Goal: Information Seeking & Learning: Learn about a topic

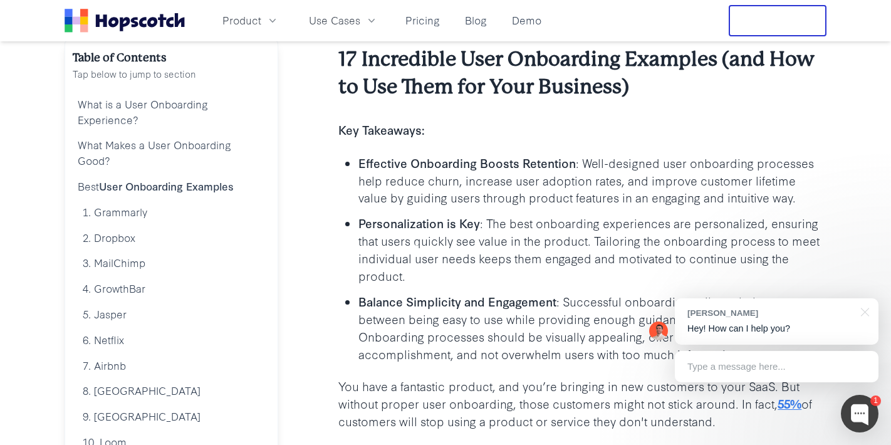
scroll to position [203, 0]
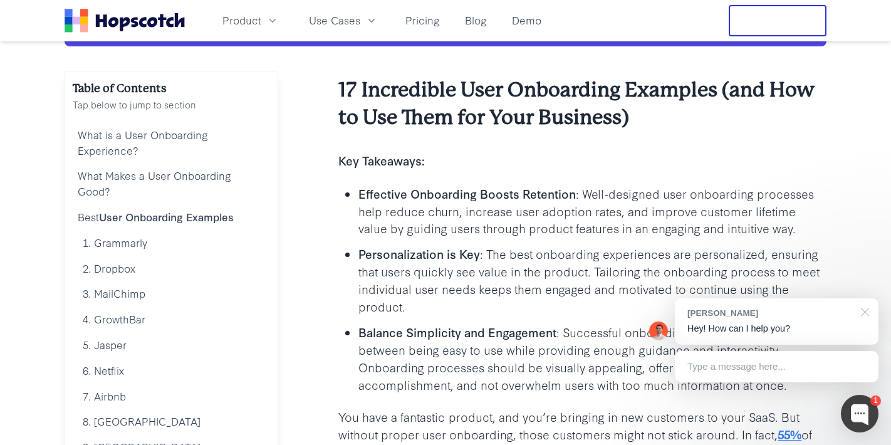
click at [870, 311] on div at bounding box center [862, 311] width 31 height 26
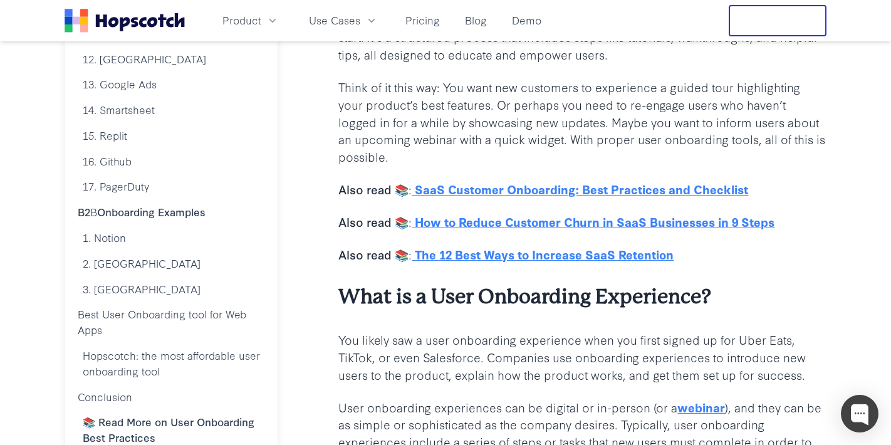
scroll to position [669, 0]
click at [461, 192] on u "SaaS Customer Onboarding: Best Practices and Checklist" at bounding box center [581, 188] width 333 height 17
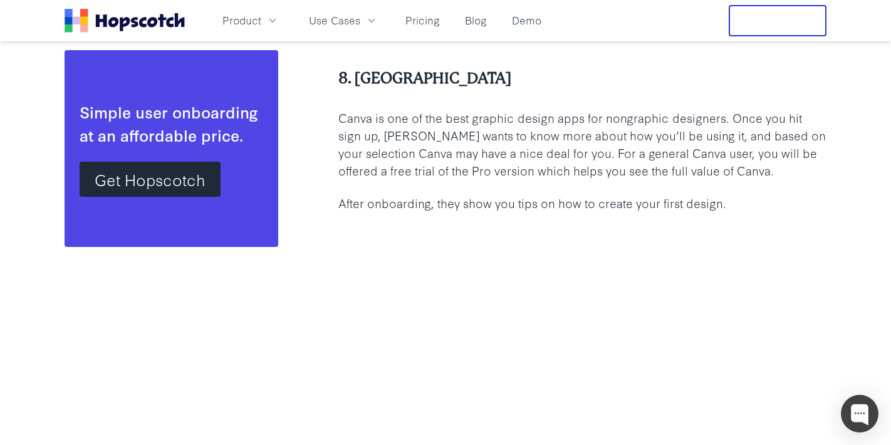
scroll to position [11725, 0]
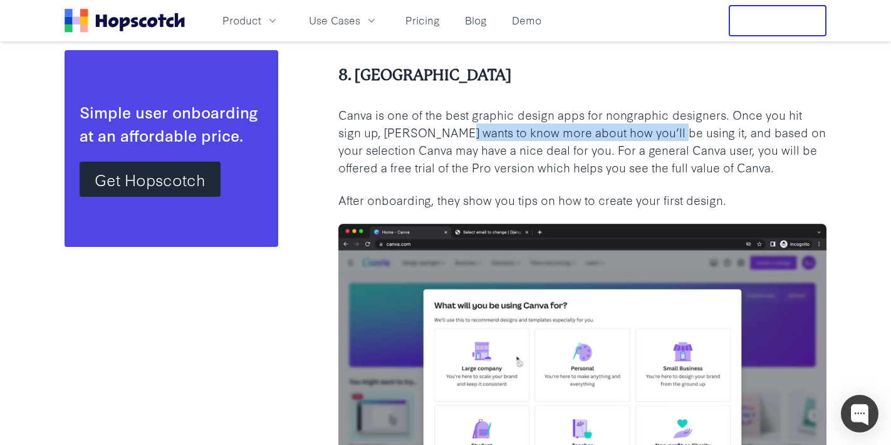
drag, startPoint x: 430, startPoint y: 135, endPoint x: 648, endPoint y: 134, distance: 218.1
click at [648, 134] on p "Canva is one of the best graphic design apps for nongraphic designers. Once you…" at bounding box center [582, 141] width 488 height 70
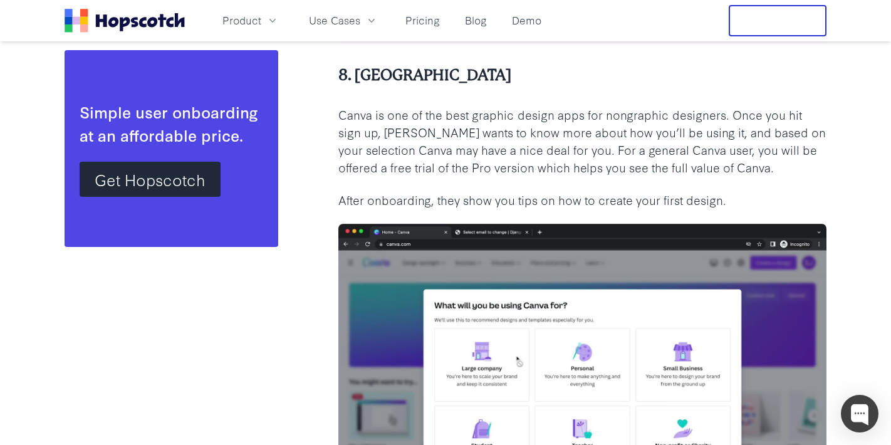
click at [419, 129] on p "Canva is one of the best graphic design apps for nongraphic designers. Once you…" at bounding box center [582, 141] width 488 height 70
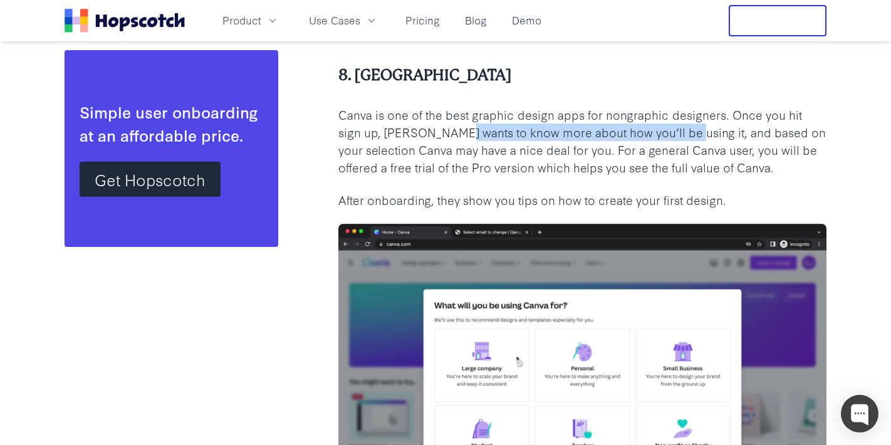
drag, startPoint x: 430, startPoint y: 133, endPoint x: 656, endPoint y: 133, distance: 226.3
click at [656, 133] on p "Canva is one of the best graphic design apps for nongraphic designers. Once you…" at bounding box center [582, 141] width 488 height 70
copy p "to know more about how you’ll be using it"
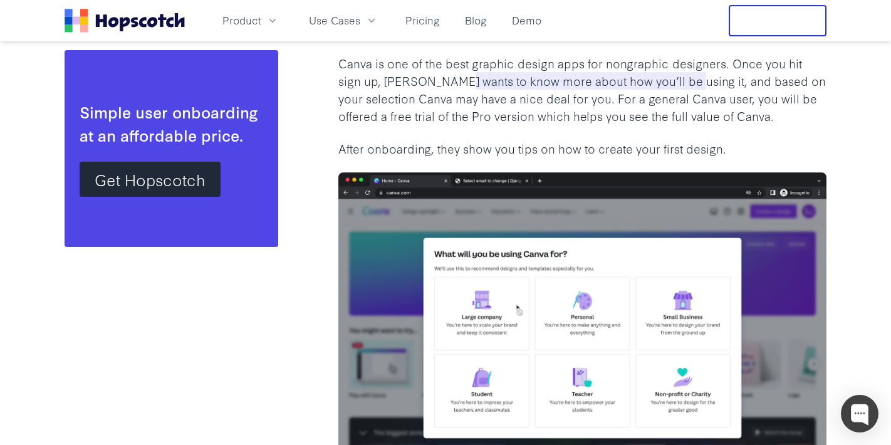
scroll to position [11777, 0]
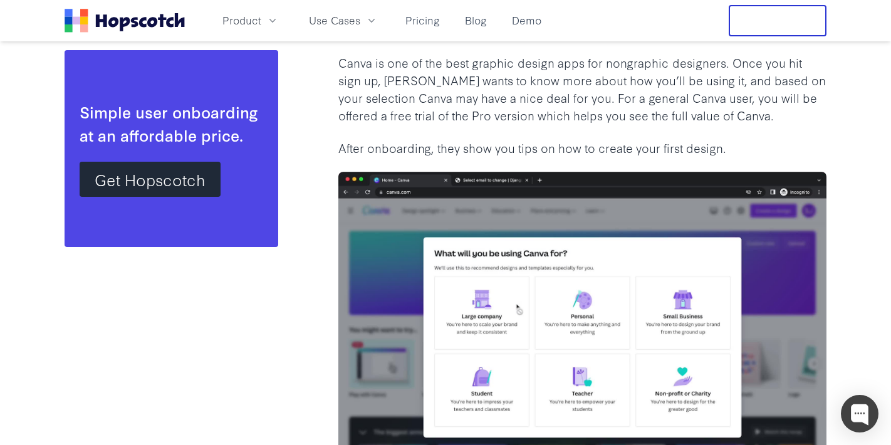
click at [535, 110] on p "Canva is one of the best graphic design apps for nongraphic designers. Once you…" at bounding box center [582, 89] width 488 height 70
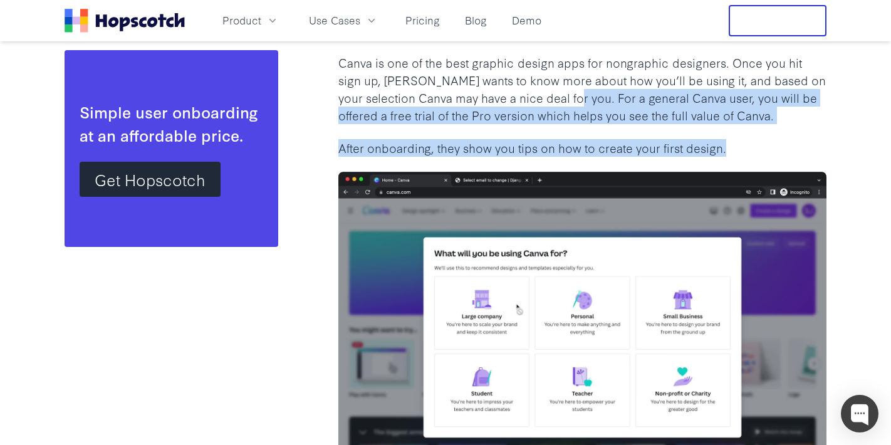
drag, startPoint x: 542, startPoint y: 98, endPoint x: 727, endPoint y: 147, distance: 192.0
copy div "or a general Canva user, you will be offered a free trial of the Pro version wh…"
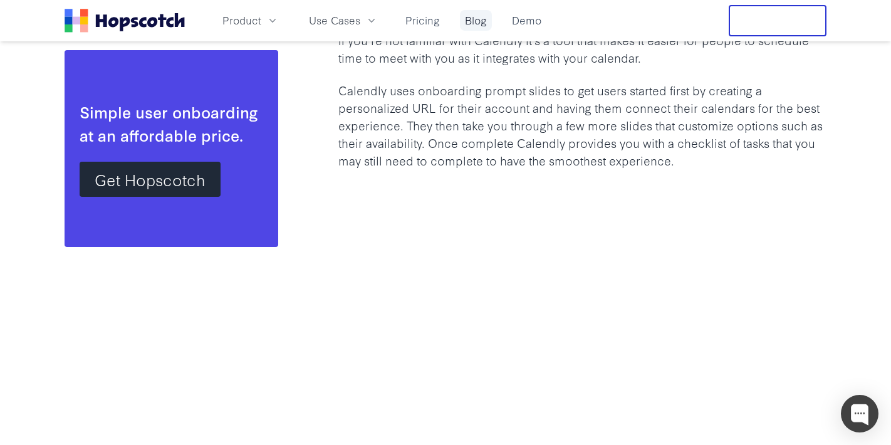
scroll to position [13241, 0]
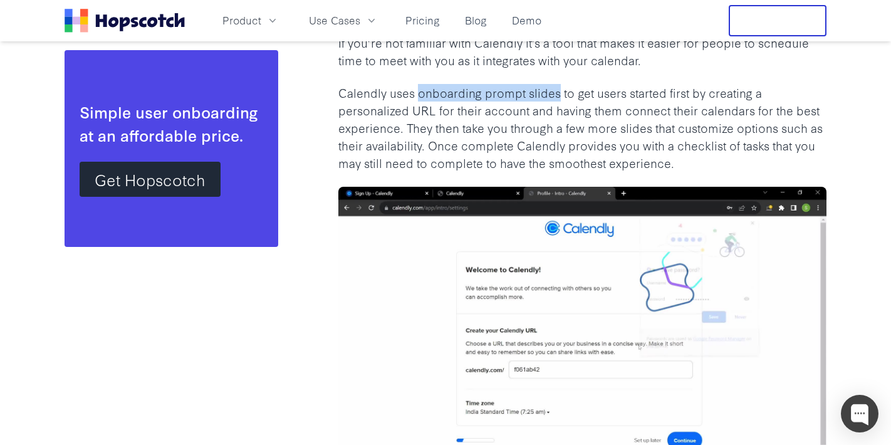
drag, startPoint x: 421, startPoint y: 93, endPoint x: 558, endPoint y: 89, distance: 137.3
click at [558, 89] on p "Calendly uses onboarding prompt slides to get users started first by creating a…" at bounding box center [582, 127] width 488 height 87
copy p "onboarding prompt slides"
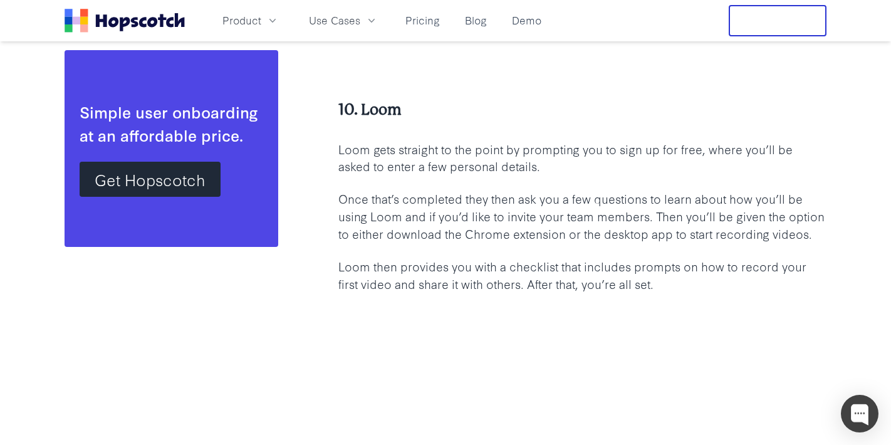
scroll to position [14208, 0]
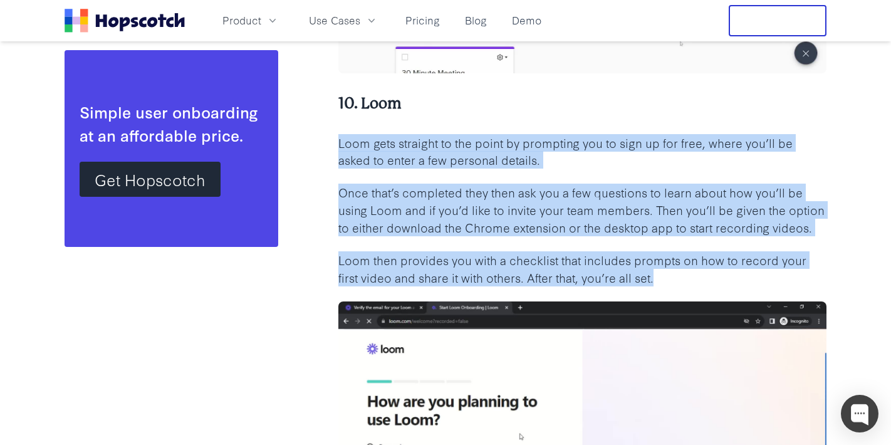
drag, startPoint x: 340, startPoint y: 144, endPoint x: 656, endPoint y: 281, distance: 344.4
copy div "Loom gets straight to the point by prompting you to sign up for free, where you…"
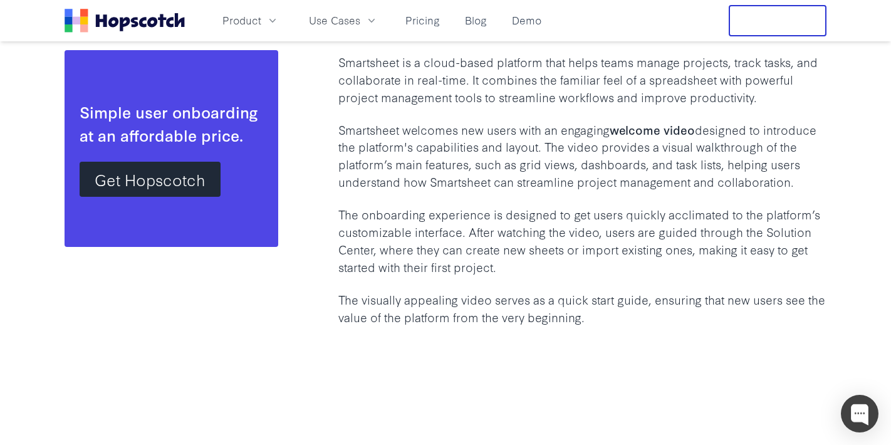
scroll to position [22618, 0]
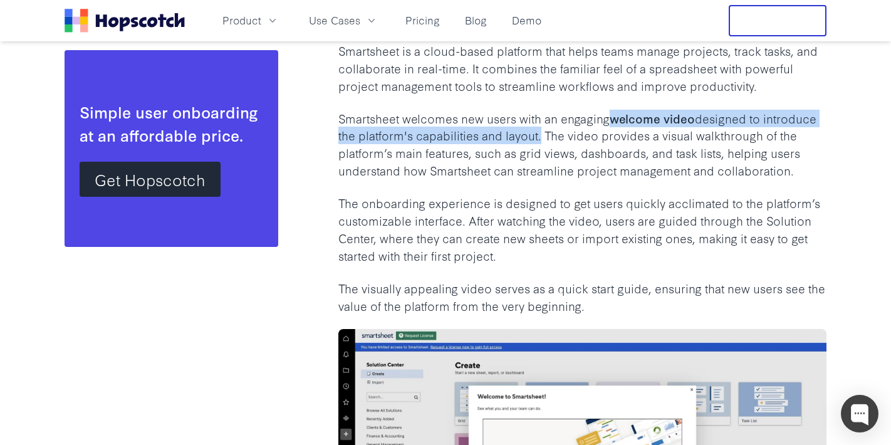
drag, startPoint x: 617, startPoint y: 122, endPoint x: 537, endPoint y: 140, distance: 81.6
click at [537, 140] on p "Smartsheet welcomes new users with an engaging welcome video designed to introd…" at bounding box center [582, 145] width 488 height 70
copy p "welcome video designed to introduce the platform's capabilities and layout"
drag, startPoint x: 544, startPoint y: 137, endPoint x: 793, endPoint y: 172, distance: 251.9
click at [793, 172] on p "Smartsheet welcomes new users with an engaging welcome video designed to introd…" at bounding box center [582, 145] width 488 height 70
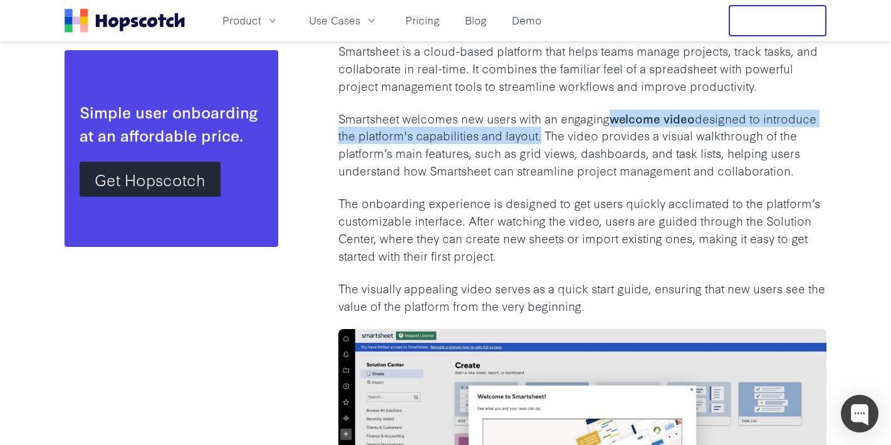
copy p "The video provides a visual walkthrough of the platform’s main features, such a…"
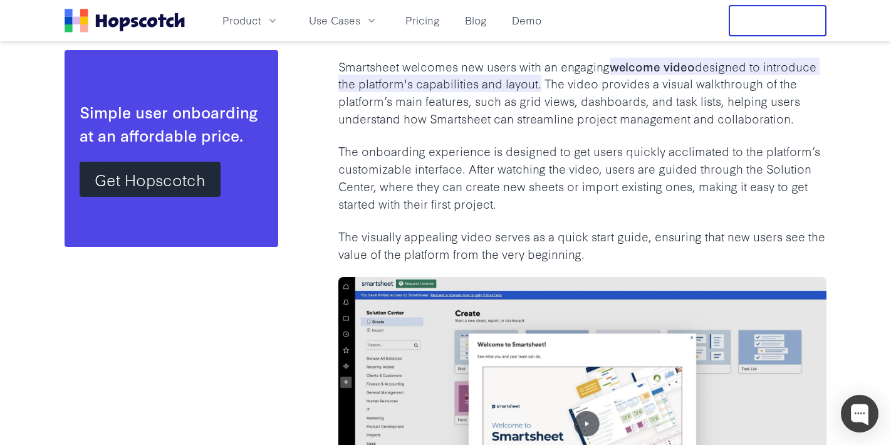
scroll to position [22671, 0]
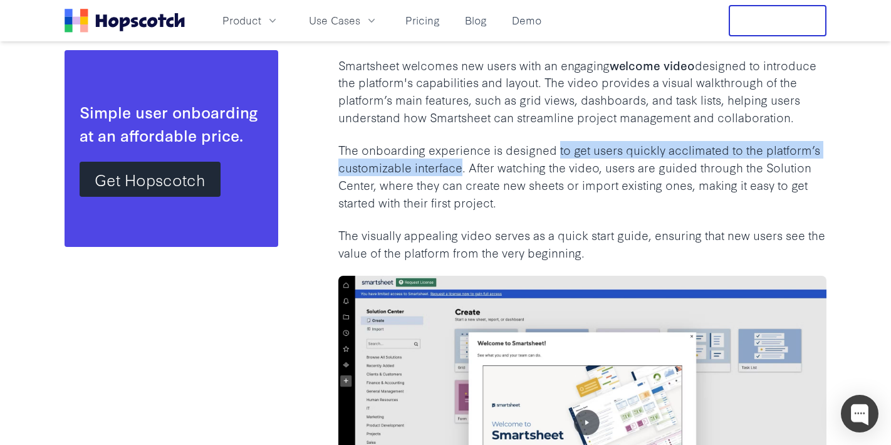
drag, startPoint x: 560, startPoint y: 151, endPoint x: 462, endPoint y: 165, distance: 98.8
click at [462, 165] on p "The onboarding experience is designed to get users quickly acclimated to the pl…" at bounding box center [582, 176] width 488 height 70
copy p "to get users quickly acclimated to the platform’s customizable interface"
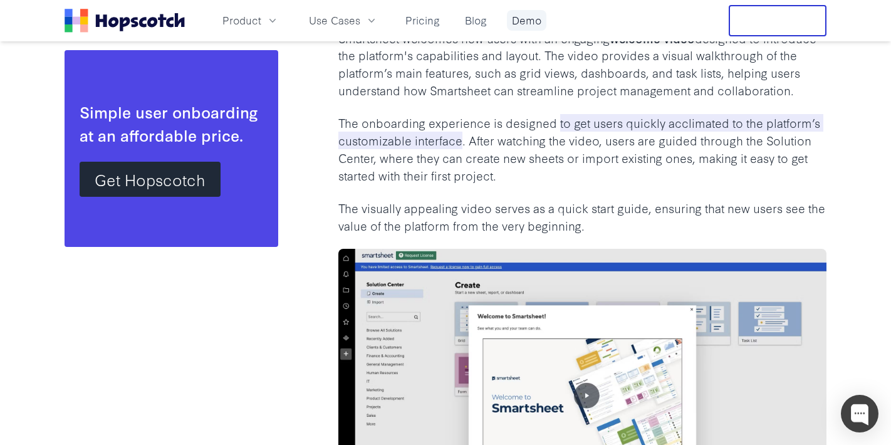
scroll to position [22700, 0]
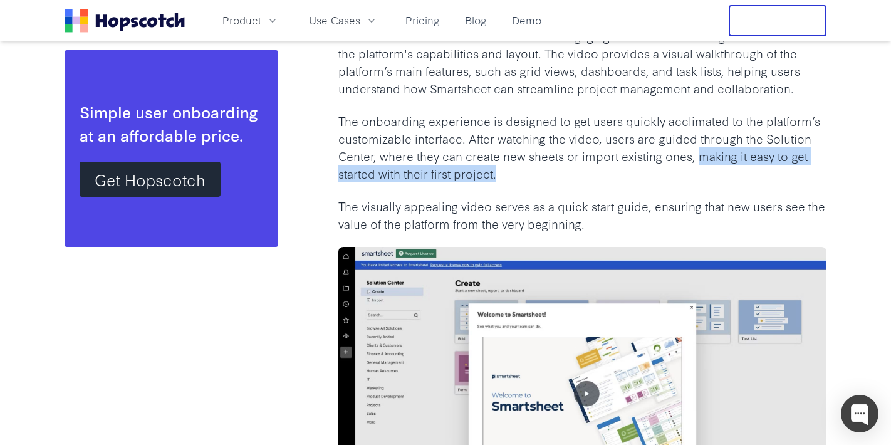
drag, startPoint x: 699, startPoint y: 157, endPoint x: 698, endPoint y: 172, distance: 15.2
click at [698, 172] on p "The onboarding experience is designed to get users quickly acclimated to the pl…" at bounding box center [582, 147] width 488 height 70
copy p "making it easy to get started with their first project."
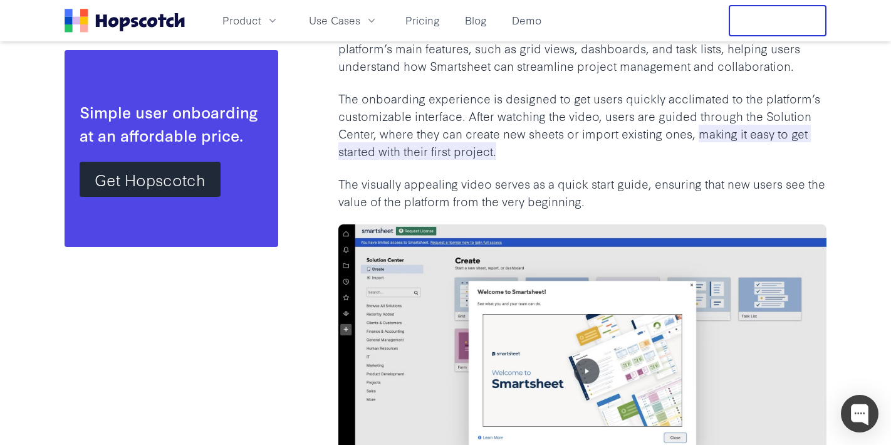
scroll to position [22723, 0]
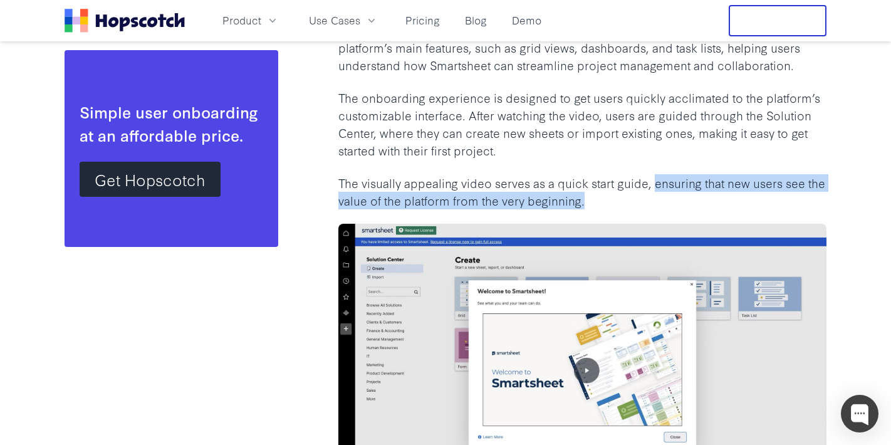
drag, startPoint x: 656, startPoint y: 184, endPoint x: 646, endPoint y: 204, distance: 22.2
click at [646, 204] on p "The visually appealing video serves as a quick start guide, ensuring that new u…" at bounding box center [582, 191] width 488 height 35
copy p "ensuring that new users see the value of the platform from the very beginning."
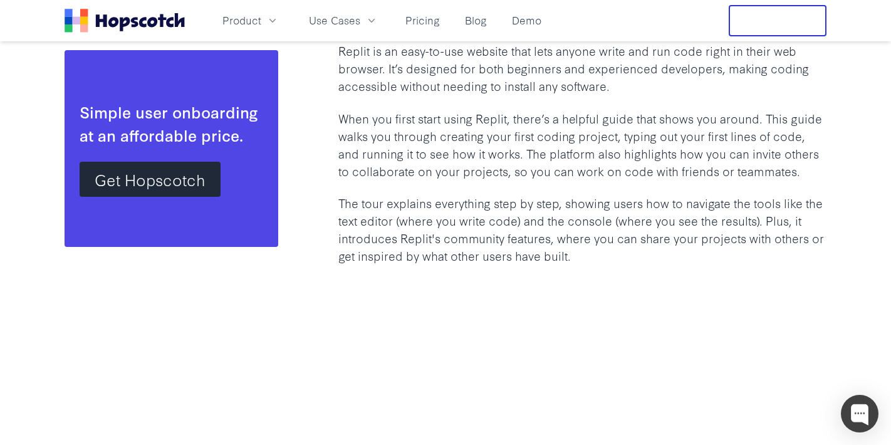
scroll to position [23251, 0]
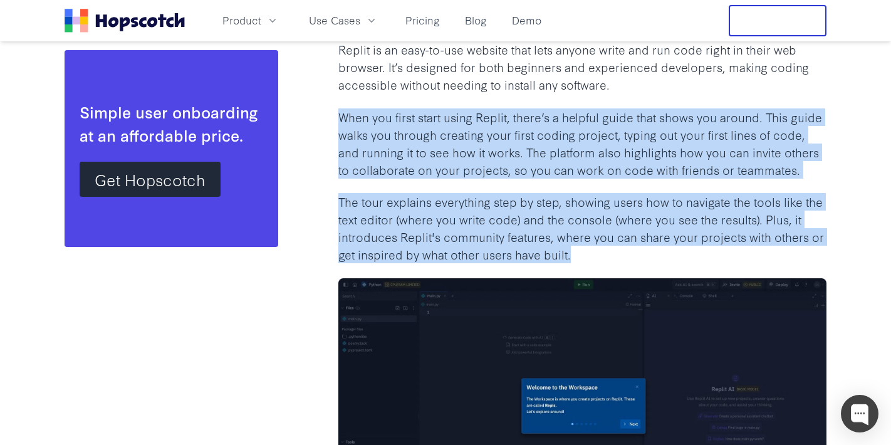
drag, startPoint x: 348, startPoint y: 119, endPoint x: 580, endPoint y: 255, distance: 268.8
copy div "When you first start using Replit, there’s a helpful guide that shows you aroun…"
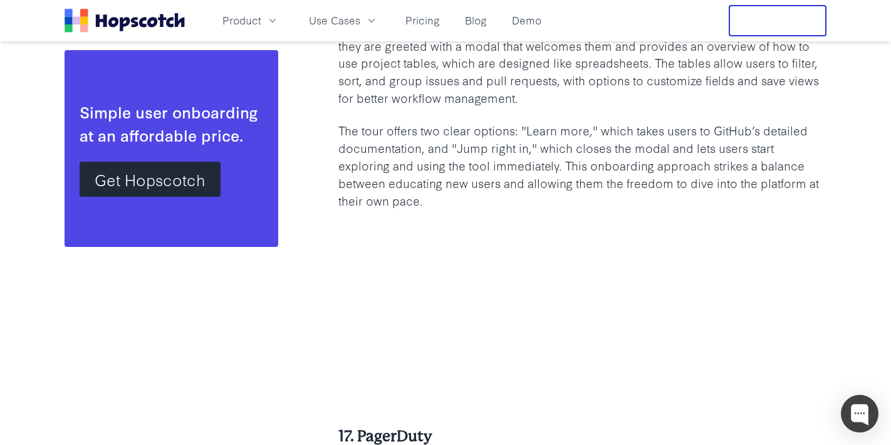
scroll to position [24287, 0]
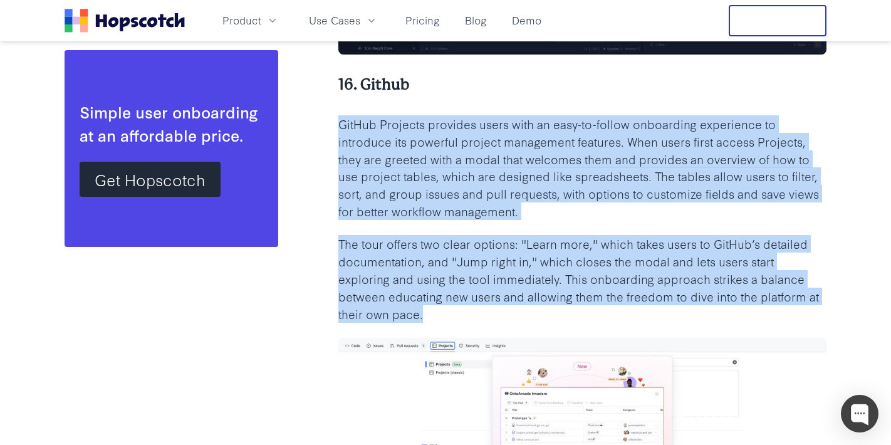
drag, startPoint x: 432, startPoint y: 313, endPoint x: 335, endPoint y: 128, distance: 208.6
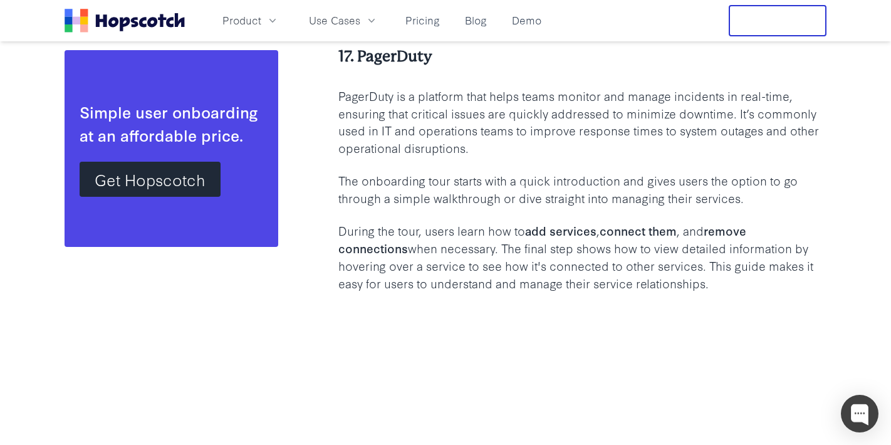
scroll to position [24780, 0]
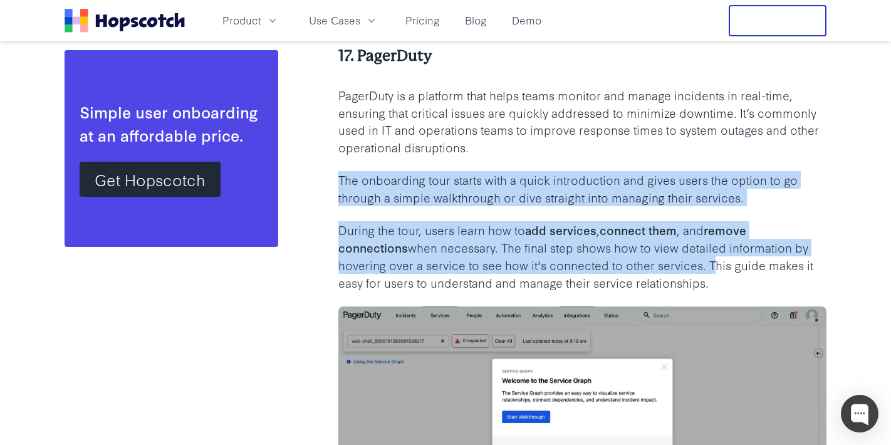
drag, startPoint x: 340, startPoint y: 178, endPoint x: 622, endPoint y: 269, distance: 295.7
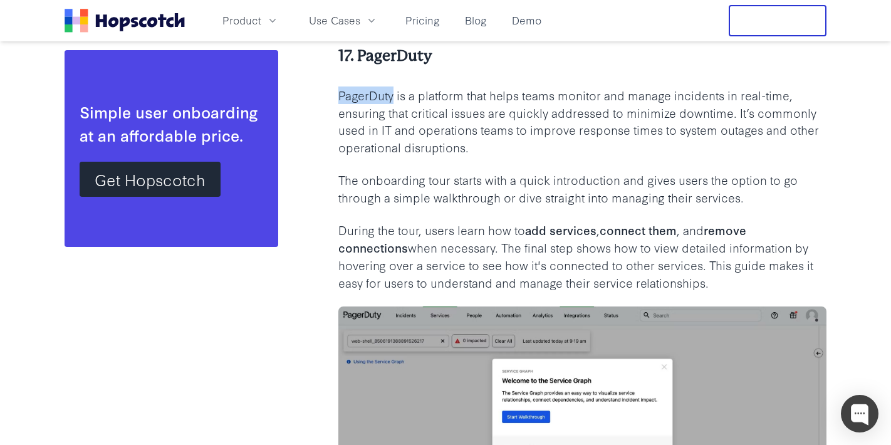
drag, startPoint x: 394, startPoint y: 97, endPoint x: 328, endPoint y: 96, distance: 65.8
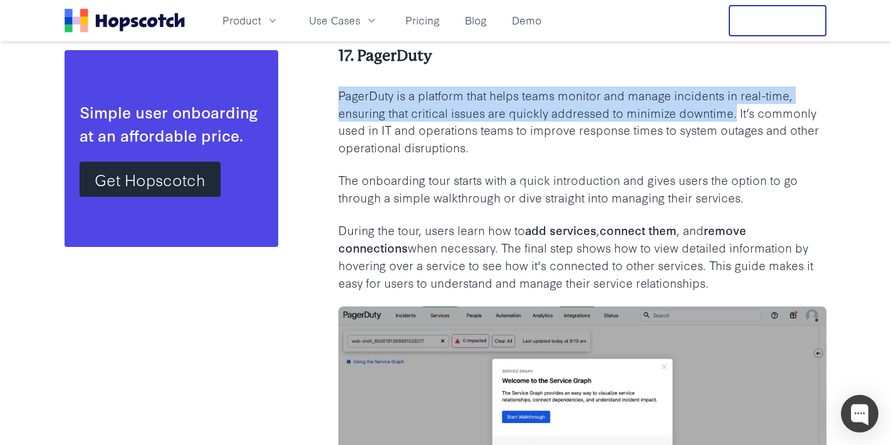
drag, startPoint x: 735, startPoint y: 114, endPoint x: 331, endPoint y: 93, distance: 404.2
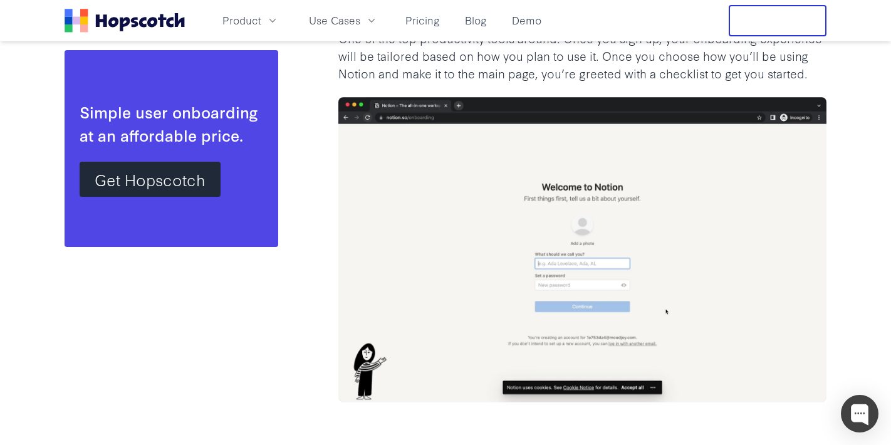
scroll to position [26218, 0]
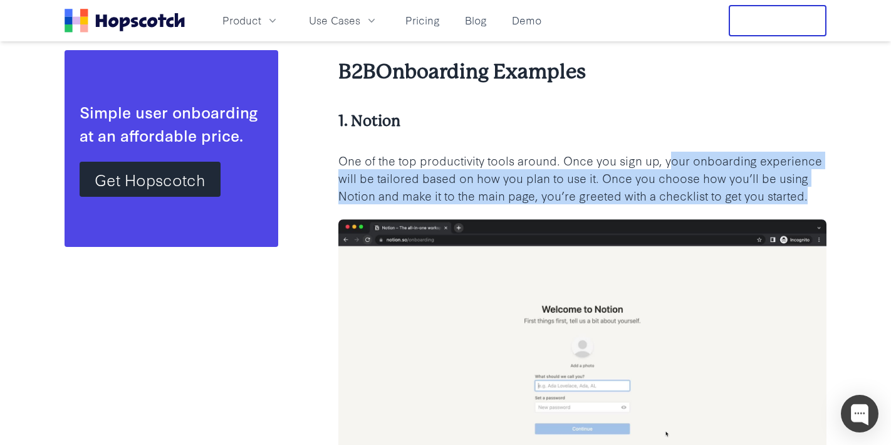
drag, startPoint x: 669, startPoint y: 159, endPoint x: 807, endPoint y: 197, distance: 143.7
click at [807, 197] on p "One of the top productivity tools around. Once you sign up, your onboarding exp…" at bounding box center [582, 178] width 488 height 53
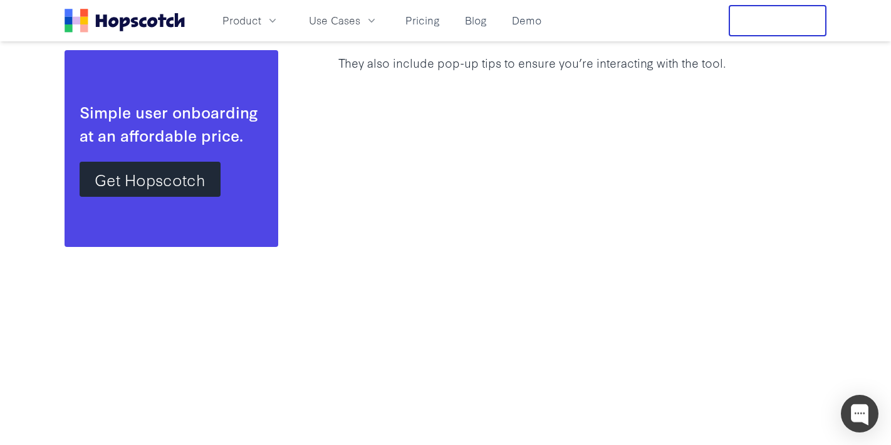
scroll to position [27425, 0]
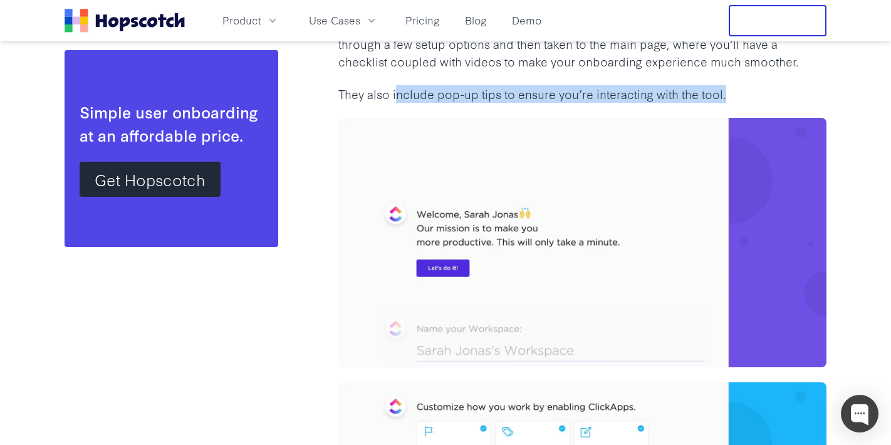
drag, startPoint x: 395, startPoint y: 95, endPoint x: 724, endPoint y: 92, distance: 328.4
click at [724, 92] on p "They also include pop-up tips to ensure you’re interacting with the tool." at bounding box center [582, 94] width 488 height 18
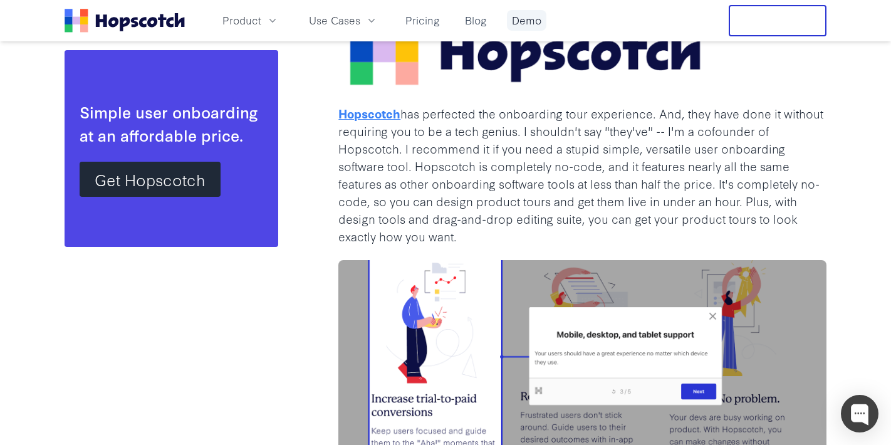
scroll to position [29394, 0]
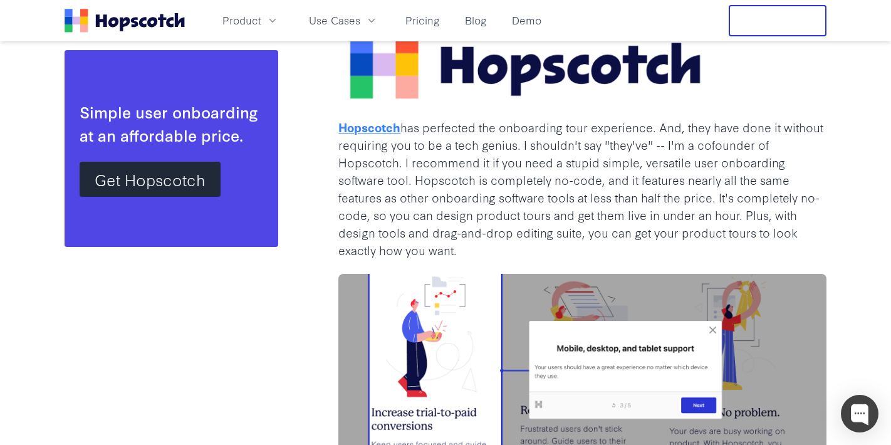
drag, startPoint x: 412, startPoint y: 181, endPoint x: 430, endPoint y: 193, distance: 21.2
click at [430, 193] on p "Hopscotch has perfected the onboarding tour experience. And, they have done it …" at bounding box center [582, 188] width 488 height 140
drag, startPoint x: 416, startPoint y: 181, endPoint x: 684, endPoint y: 250, distance: 277.0
click at [684, 250] on p "Hopscotch has perfected the onboarding tour experience. And, they have done it …" at bounding box center [582, 188] width 488 height 140
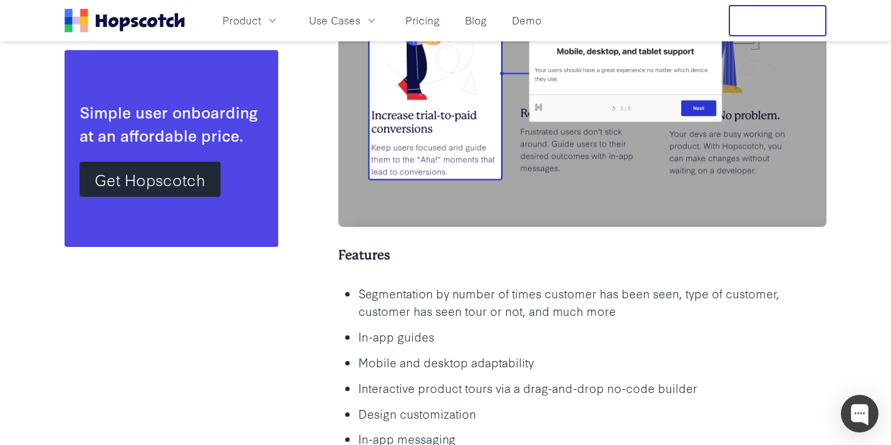
scroll to position [29814, 0]
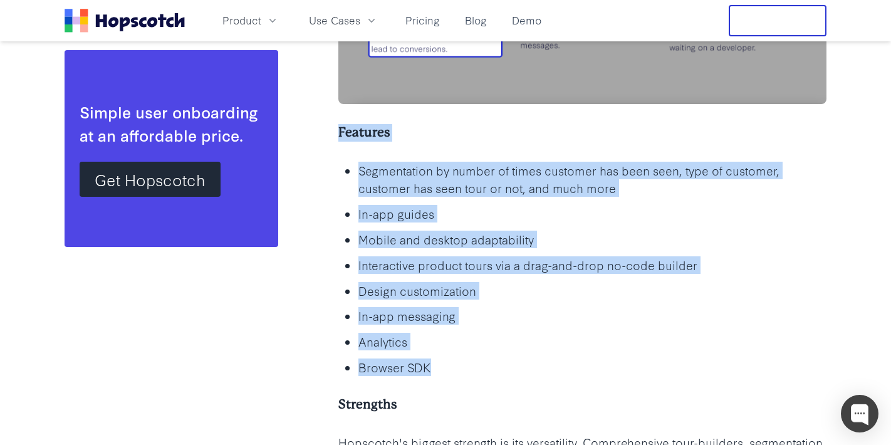
drag, startPoint x: 339, startPoint y: 133, endPoint x: 453, endPoint y: 379, distance: 271.4
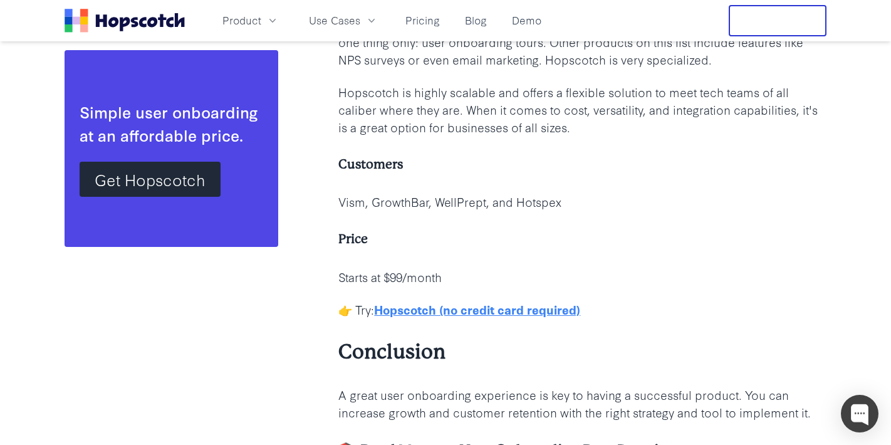
scroll to position [30417, 0]
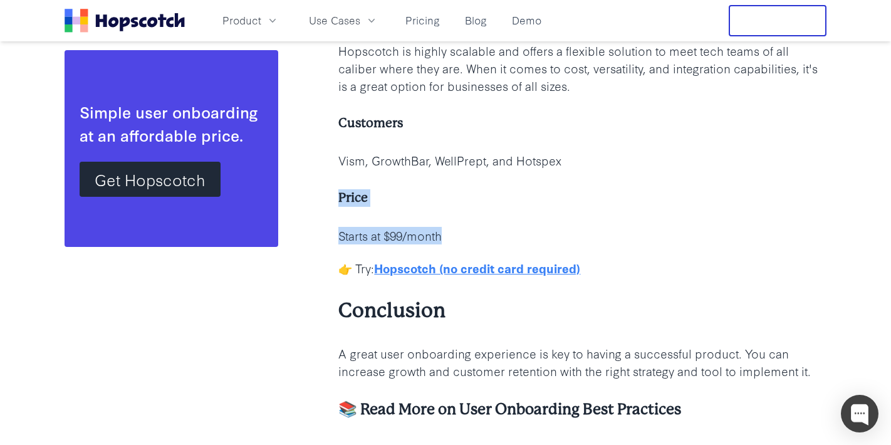
drag, startPoint x: 449, startPoint y: 241, endPoint x: 341, endPoint y: 204, distance: 114.6
click at [427, 19] on link "Pricing" at bounding box center [422, 20] width 44 height 21
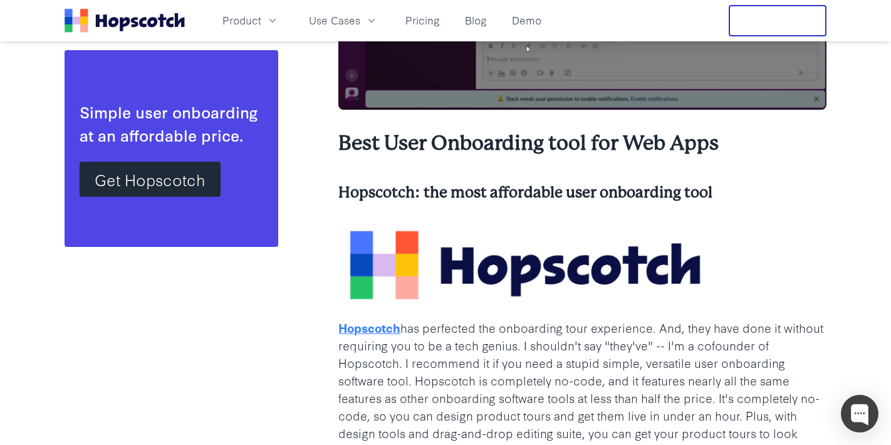
scroll to position [29280, 0]
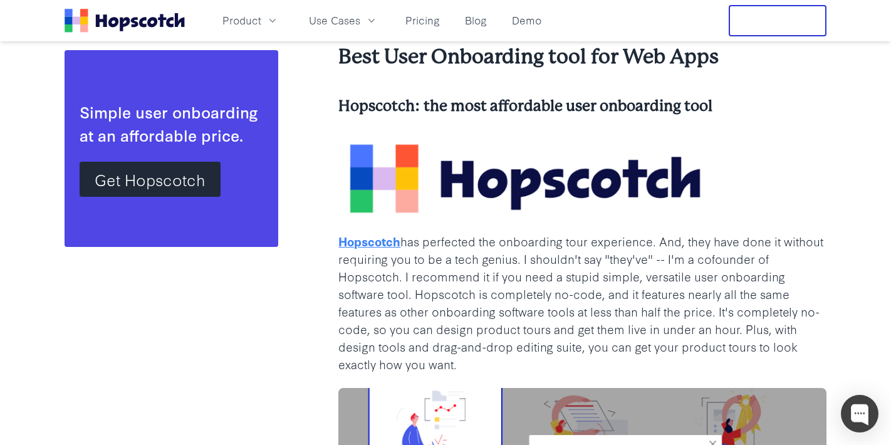
click at [508, 246] on p "Hopscotch has perfected the onboarding tour experience. And, they have done it …" at bounding box center [582, 303] width 488 height 140
drag, startPoint x: 505, startPoint y: 243, endPoint x: 654, endPoint y: 243, distance: 148.5
click at [654, 243] on p "Hopscotch has perfected the onboarding tour experience. And, they have done it …" at bounding box center [582, 303] width 488 height 140
click at [135, 17] on icon "Home" at bounding box center [125, 21] width 120 height 24
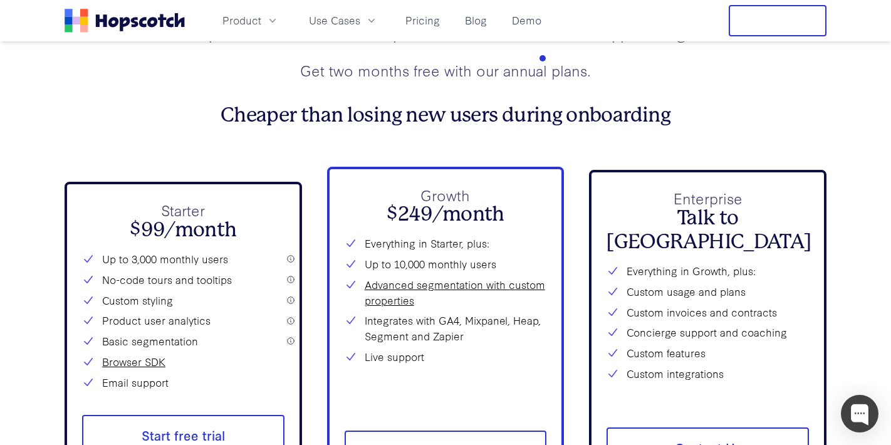
scroll to position [4503, 0]
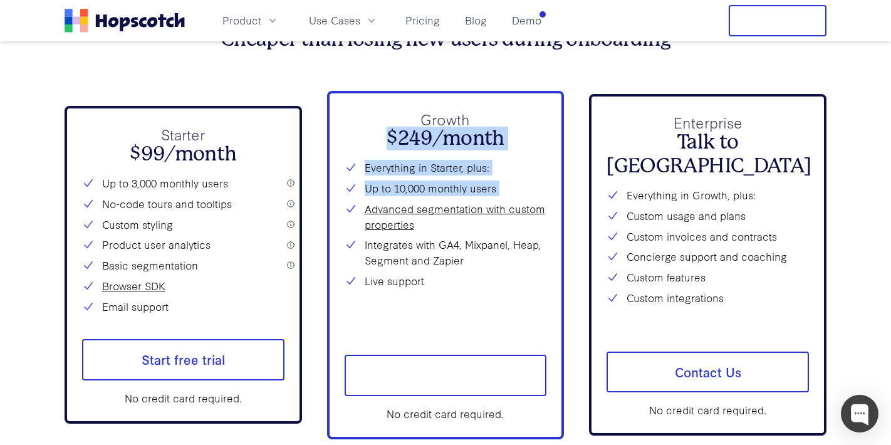
drag, startPoint x: 390, startPoint y: 137, endPoint x: 505, endPoint y: 198, distance: 129.6
click at [505, 198] on div "Growth $249/month Everything in Starter, plus: Up to 10,000 monthly users Advan…" at bounding box center [446, 219] width 202 height 222
click at [505, 198] on div "Everything in Starter, plus: Up to 10,000 monthly users Advanced segmentation w…" at bounding box center [446, 245] width 202 height 170
drag, startPoint x: 503, startPoint y: 186, endPoint x: 418, endPoint y: 120, distance: 107.2
click at [418, 120] on div "Growth $249/month Everything in Starter, plus: Up to 10,000 monthly users Advan…" at bounding box center [446, 219] width 202 height 222
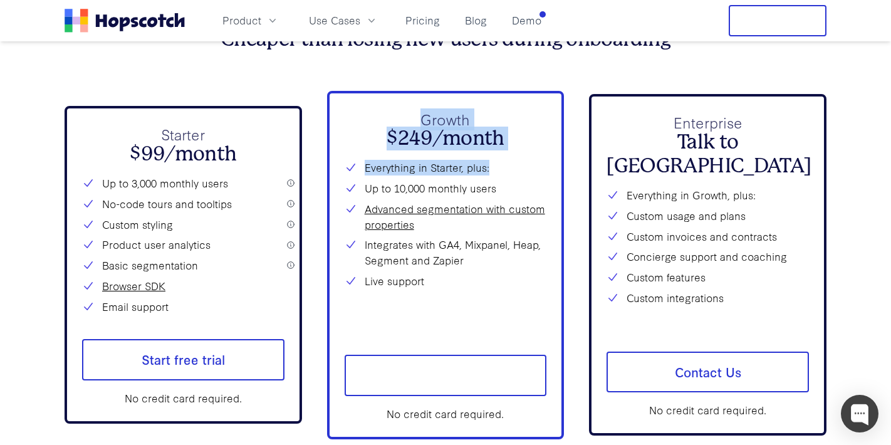
click at [418, 120] on p "Growth" at bounding box center [446, 119] width 202 height 22
drag, startPoint x: 422, startPoint y: 120, endPoint x: 495, endPoint y: 194, distance: 104.2
click at [495, 194] on div "Growth $249/month Everything in Starter, plus: Up to 10,000 monthly users Advan…" at bounding box center [446, 219] width 202 height 222
copy div "Growth $249/month Everything in Starter, plus: Up to 10,000 monthly users"
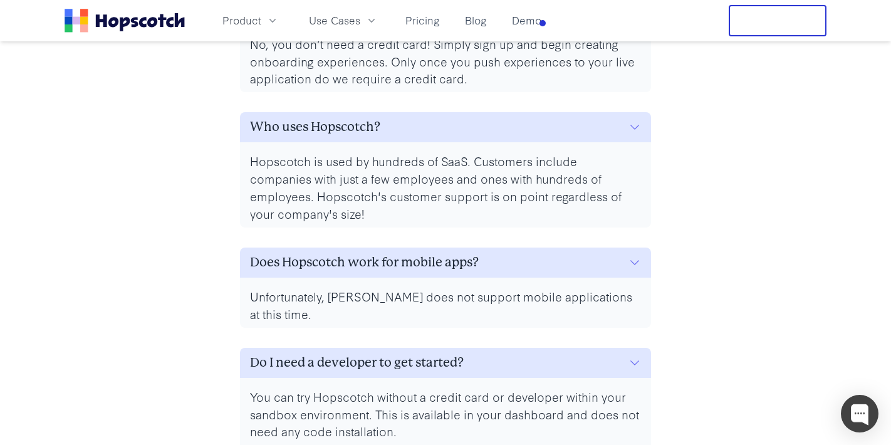
scroll to position [5634, 0]
